Goal: Contribute content: Contribute content

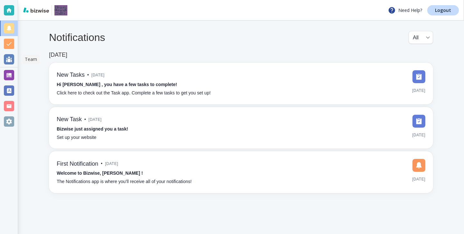
click at [6, 68] on div at bounding box center [9, 74] width 18 height 15
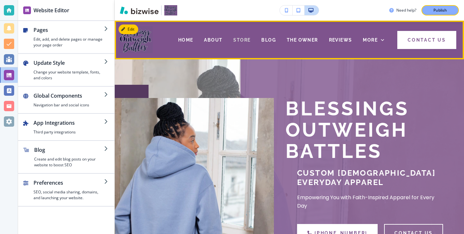
click at [244, 42] on span "STORE" at bounding box center [241, 39] width 17 height 5
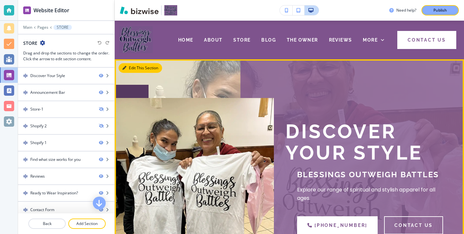
click at [132, 66] on button "Edit This Section" at bounding box center [139, 68] width 43 height 10
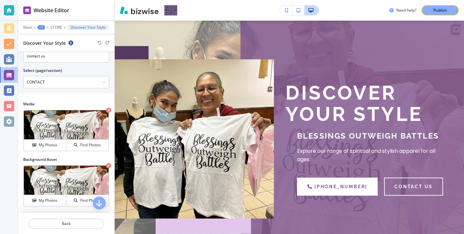
scroll to position [302, 0]
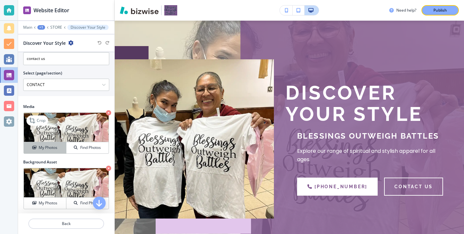
click at [60, 150] on div "My Photos" at bounding box center [45, 148] width 42 height 6
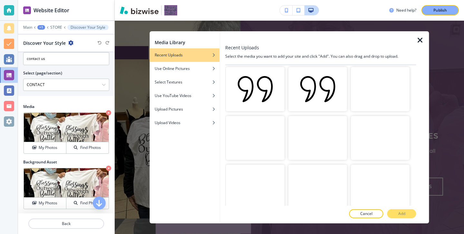
scroll to position [0, 0]
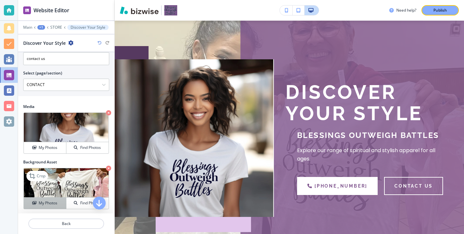
click at [57, 198] on button "My Photos" at bounding box center [45, 202] width 43 height 11
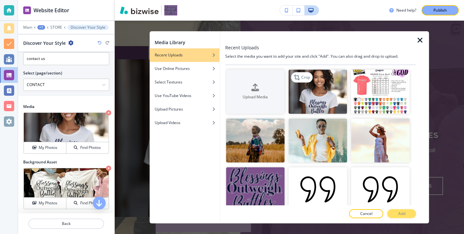
click at [335, 82] on img "button" at bounding box center [317, 92] width 59 height 44
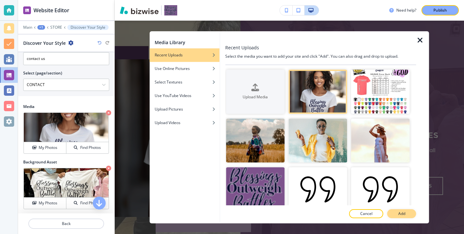
click at [397, 215] on button "Add" at bounding box center [401, 213] width 29 height 9
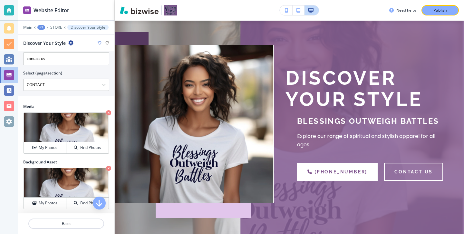
scroll to position [53, 0]
click at [432, 12] on div "Publish" at bounding box center [440, 10] width 21 height 6
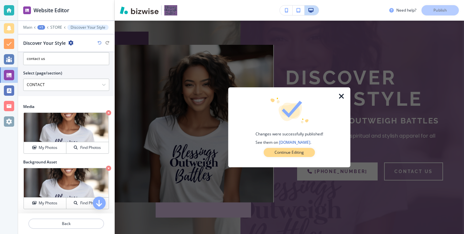
click at [290, 150] on p "Continue Editing" at bounding box center [288, 152] width 29 height 6
